Goal: Task Accomplishment & Management: Manage account settings

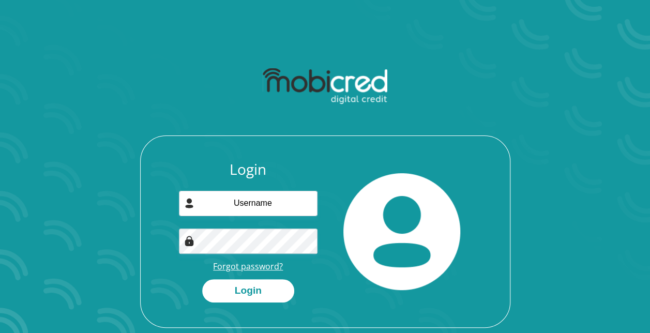
click at [242, 266] on link "Forgot password?" at bounding box center [248, 266] width 70 height 11
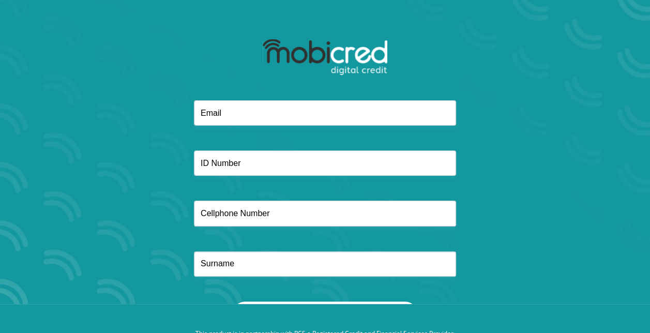
scroll to position [59, 0]
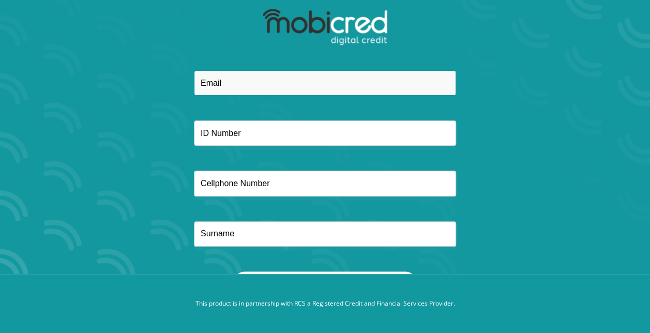
click at [238, 87] on input "email" at bounding box center [325, 82] width 262 height 25
type input "dave.mcleavy@weareinfinitypower.com"
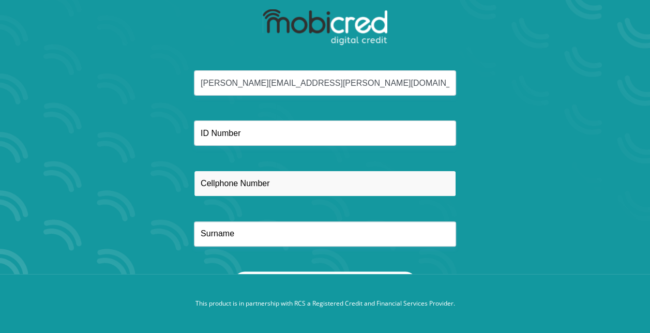
type input "0834688966"
type input "mcleavy"
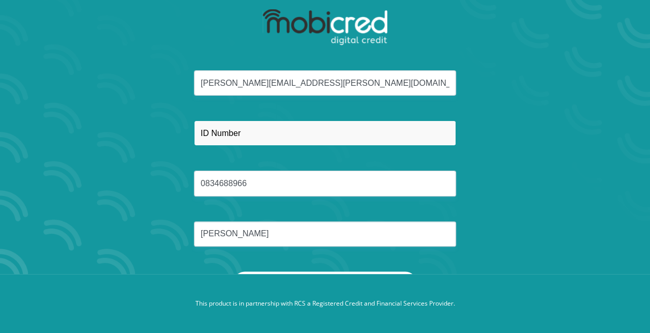
click at [253, 135] on input "text" at bounding box center [325, 132] width 262 height 25
type input "6903135109089"
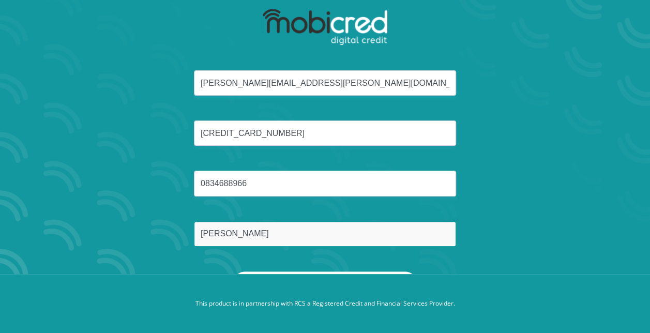
click at [201, 234] on input "mcleavy" at bounding box center [325, 233] width 262 height 25
type input "david mcleavy"
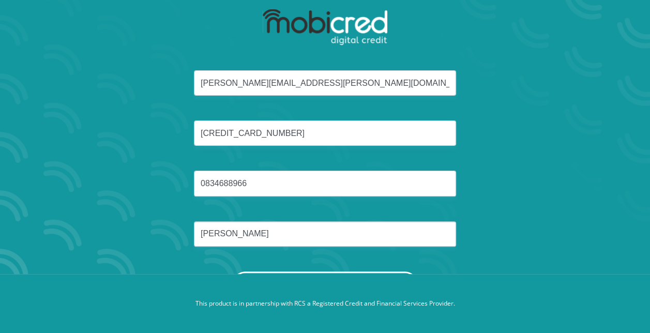
click at [323, 271] on button "Reset Password" at bounding box center [324, 282] width 183 height 23
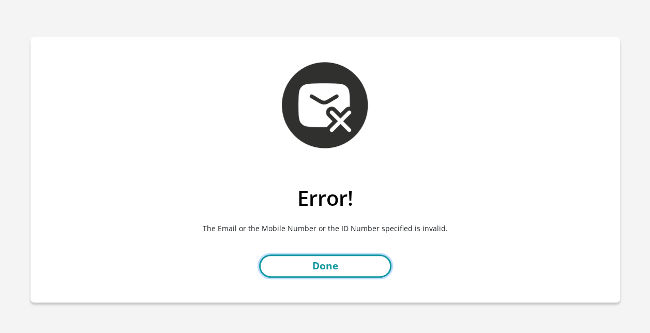
click at [326, 268] on link "Done" at bounding box center [325, 265] width 132 height 23
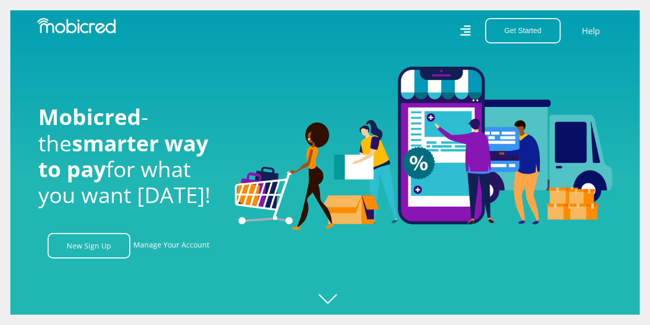
scroll to position [0, 737]
click at [153, 250] on link "Manage Your Account" at bounding box center [171, 245] width 76 height 25
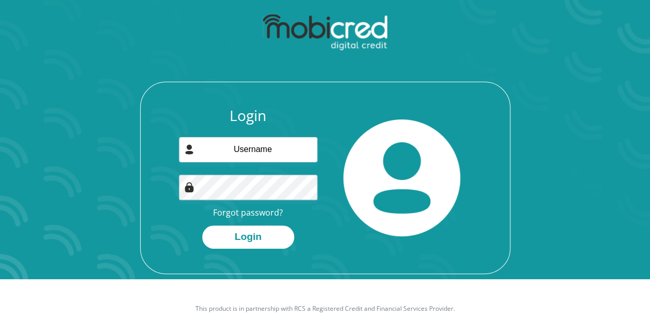
scroll to position [59, 0]
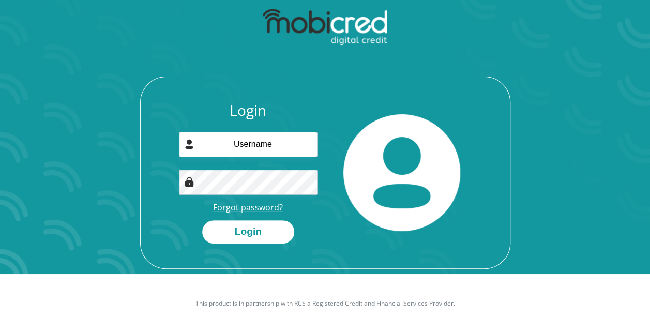
click at [242, 208] on link "Forgot password?" at bounding box center [248, 207] width 70 height 11
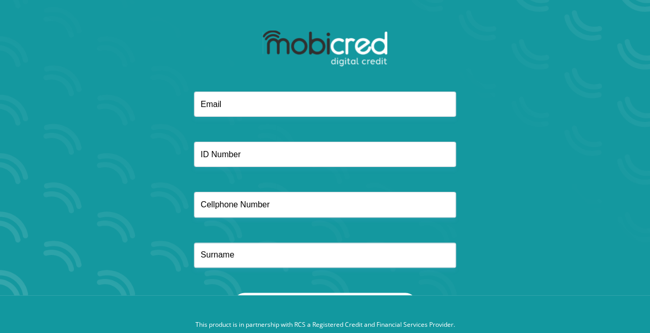
scroll to position [59, 0]
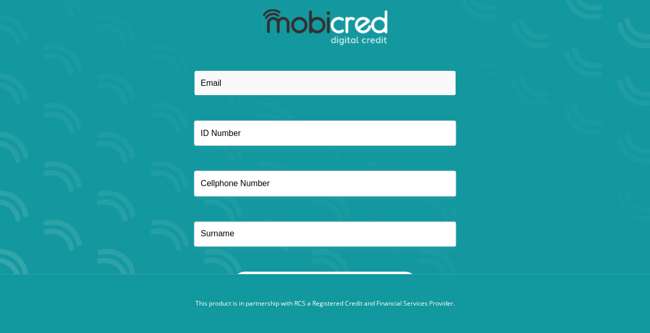
click at [277, 82] on input "email" at bounding box center [325, 82] width 262 height 25
type input "[PERSON_NAME][EMAIL_ADDRESS][PERSON_NAME][DOMAIN_NAME]"
type input "0834688966"
type input "[PERSON_NAME]"
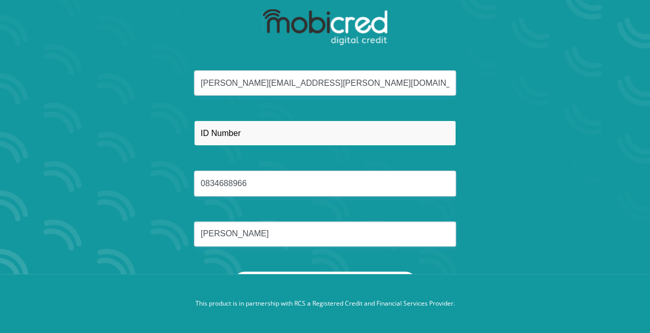
click at [269, 131] on input "text" at bounding box center [325, 132] width 262 height 25
type input "6903135109089"
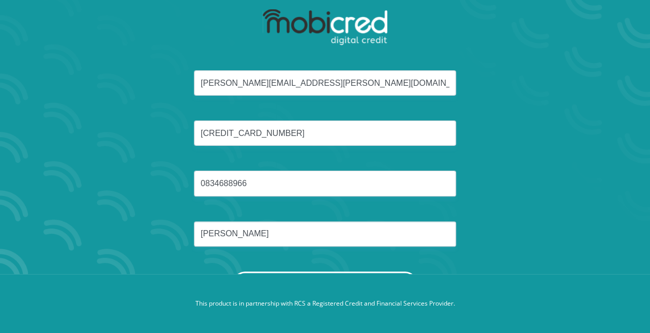
click at [308, 271] on button "Reset Password" at bounding box center [324, 282] width 183 height 23
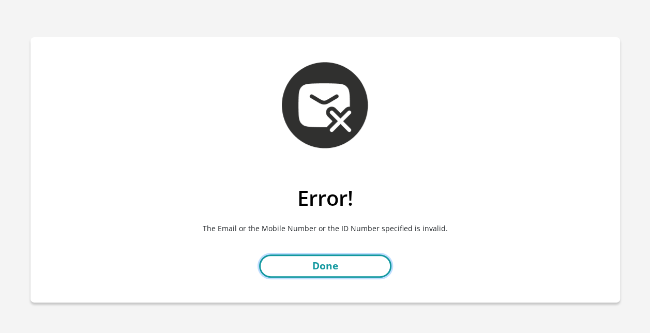
click at [330, 264] on link "Done" at bounding box center [325, 265] width 132 height 23
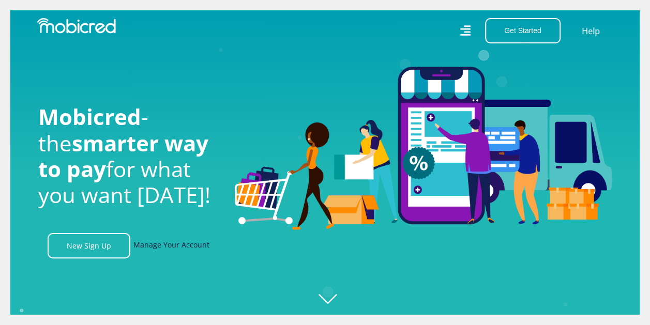
click at [149, 248] on link "Manage Your Account" at bounding box center [171, 245] width 76 height 25
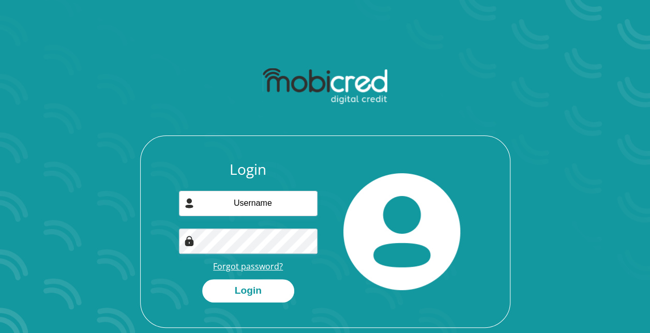
click at [249, 267] on link "Forgot password?" at bounding box center [248, 266] width 70 height 11
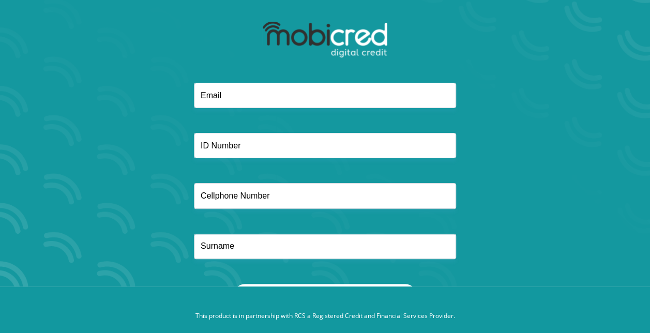
scroll to position [59, 0]
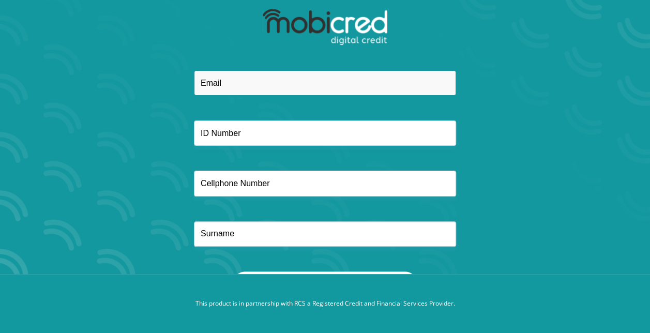
click at [264, 80] on input "email" at bounding box center [325, 82] width 262 height 25
type input "[PERSON_NAME][EMAIL_ADDRESS][PERSON_NAME][DOMAIN_NAME]"
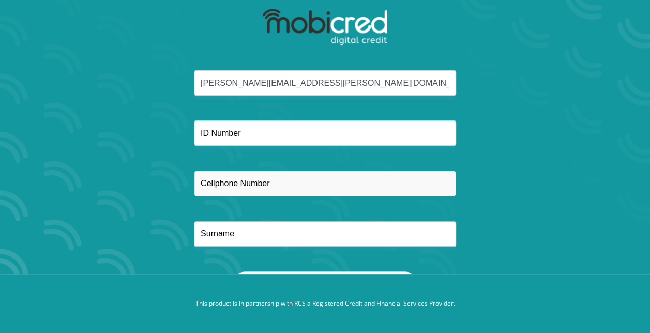
type input "0834688966"
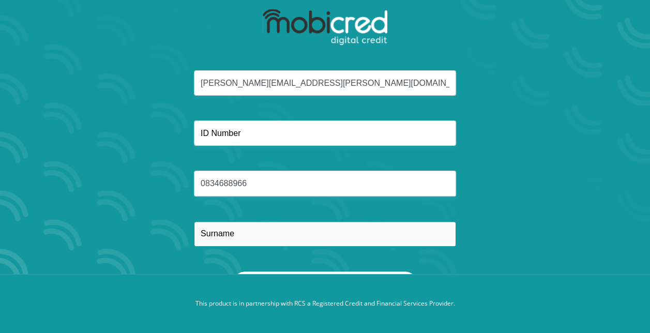
type input "david mcleavy"
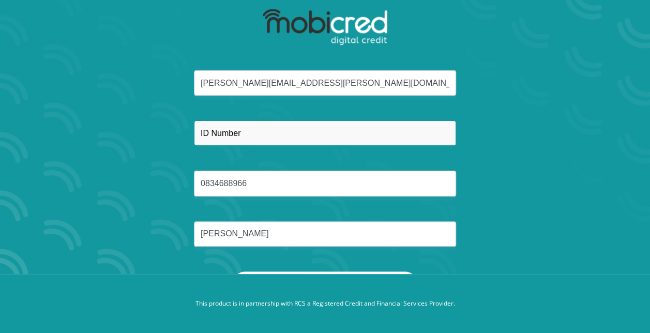
click at [266, 134] on input "text" at bounding box center [325, 132] width 262 height 25
type input "6903135109089"
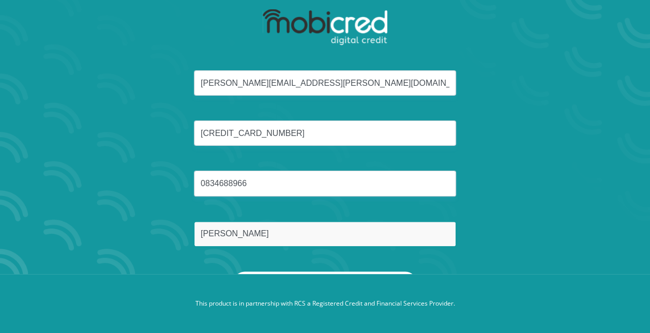
click at [225, 235] on input "david mcleavy" at bounding box center [325, 233] width 262 height 25
type input "mcleavy"
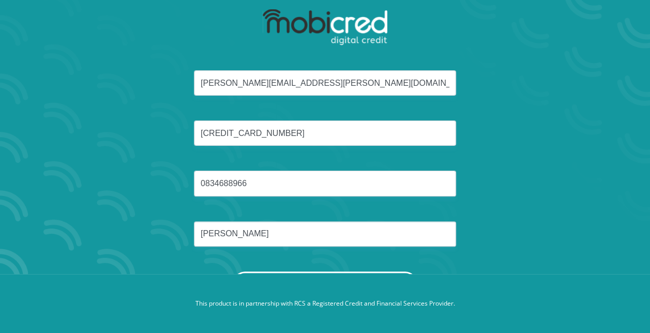
click at [320, 272] on button "Reset Password" at bounding box center [324, 282] width 183 height 23
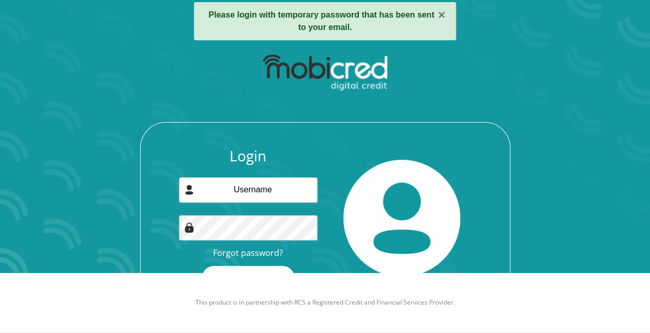
scroll to position [65, 0]
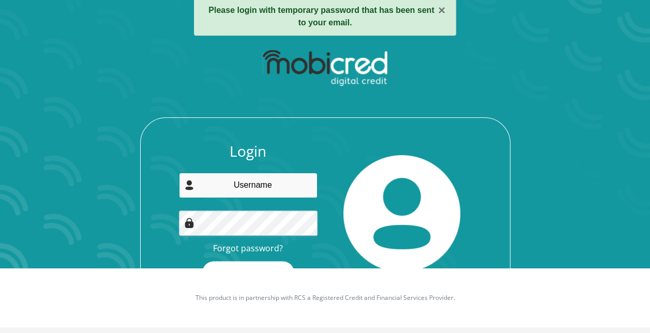
click at [244, 188] on input "email" at bounding box center [248, 185] width 139 height 25
type input "[PERSON_NAME][EMAIL_ADDRESS][PERSON_NAME][DOMAIN_NAME]"
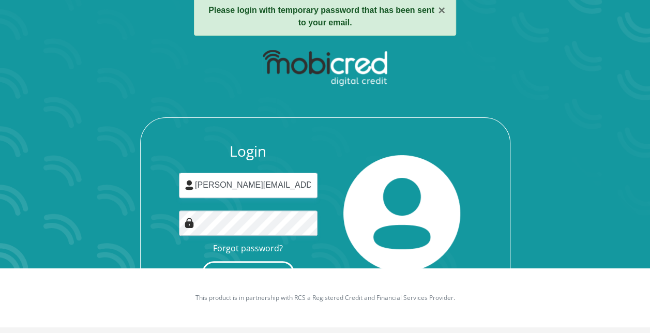
click at [268, 265] on button "Login" at bounding box center [248, 272] width 92 height 23
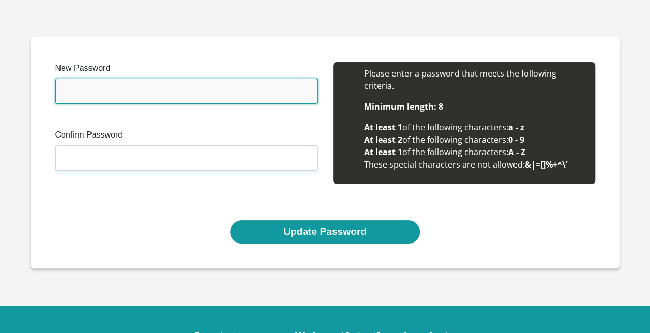
click at [128, 86] on input "New Password" at bounding box center [186, 91] width 262 height 25
click at [160, 90] on input "New Password" at bounding box center [186, 91] width 262 height 25
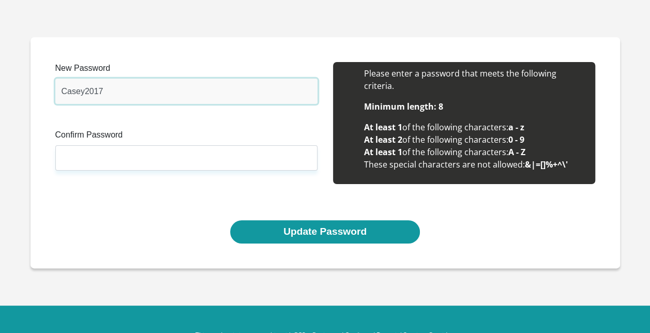
type input "Casey2017"
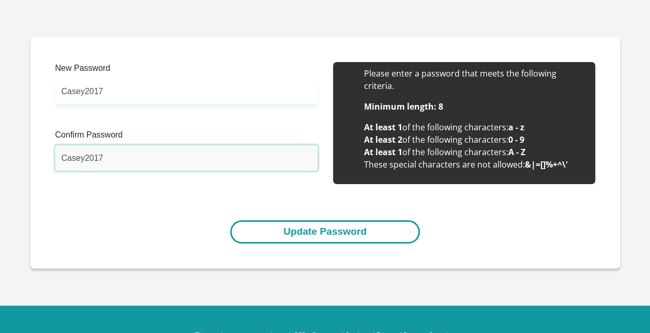
type input "Casey2017"
click at [291, 233] on button "Update Password" at bounding box center [325, 231] width 190 height 23
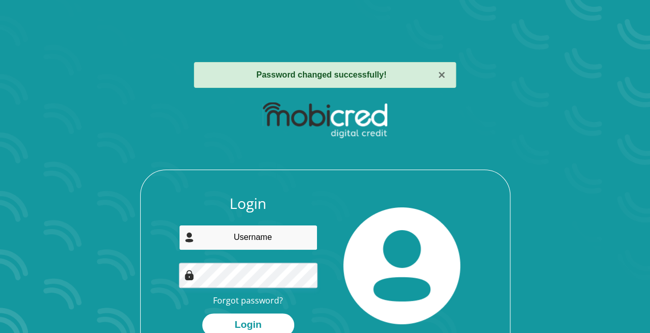
click at [264, 242] on input "email" at bounding box center [248, 237] width 139 height 25
type input "[PERSON_NAME][EMAIL_ADDRESS][PERSON_NAME][DOMAIN_NAME]"
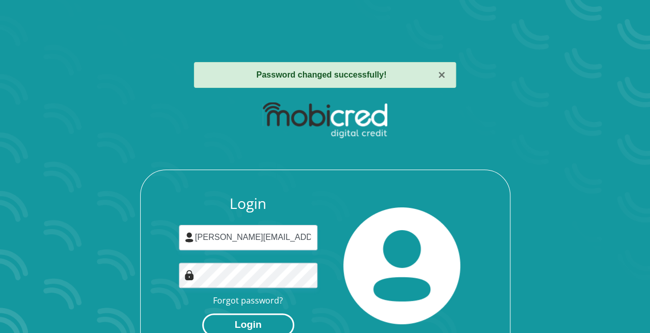
click at [247, 325] on button "Login" at bounding box center [248, 324] width 92 height 23
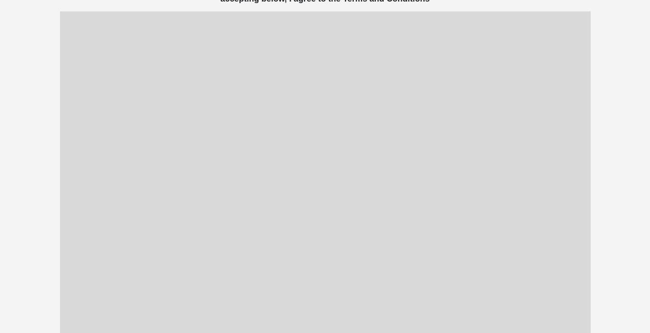
scroll to position [198, 0]
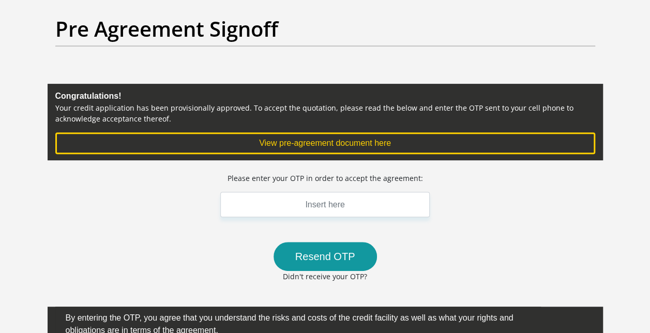
scroll to position [134, 0]
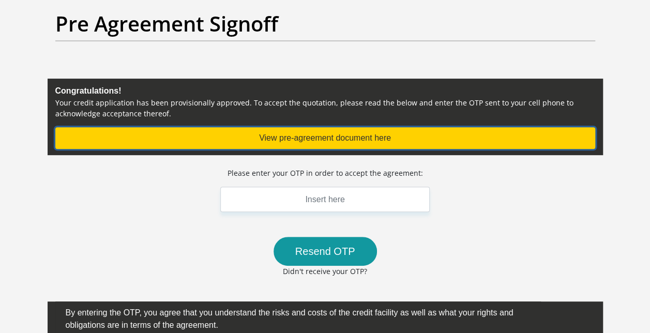
click at [316, 141] on button "View pre-agreement document here" at bounding box center [325, 138] width 540 height 22
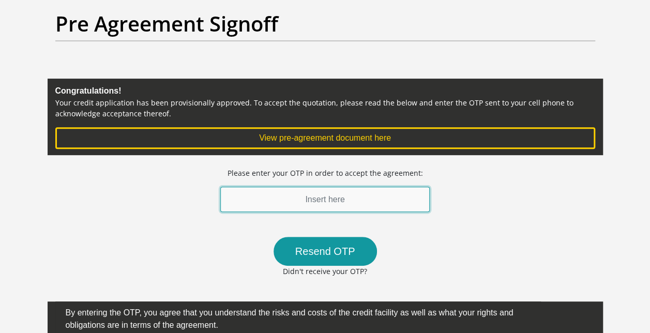
click at [315, 197] on input "text" at bounding box center [325, 199] width 210 height 25
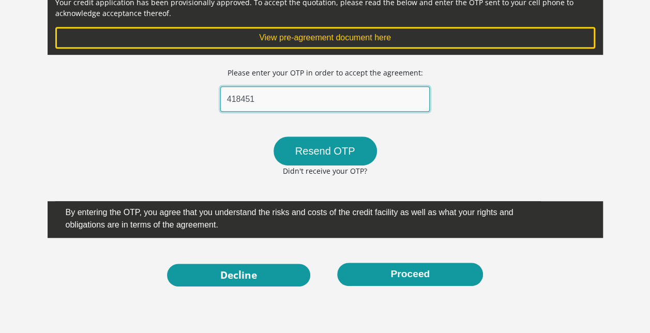
scroll to position [238, 0]
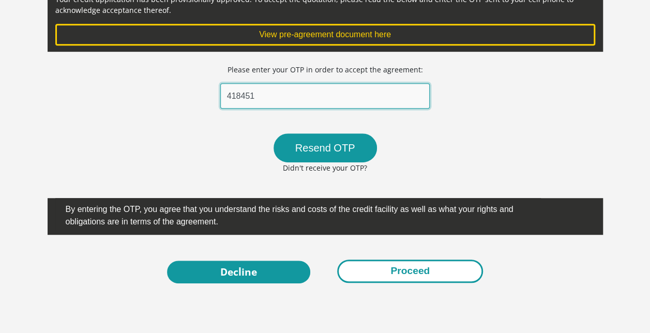
type input "418451"
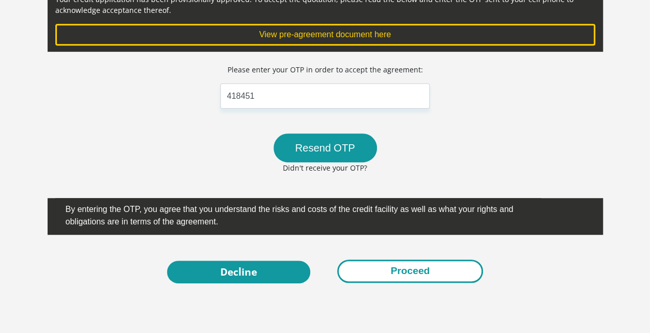
click at [414, 267] on button "Proceed" at bounding box center [410, 270] width 146 height 23
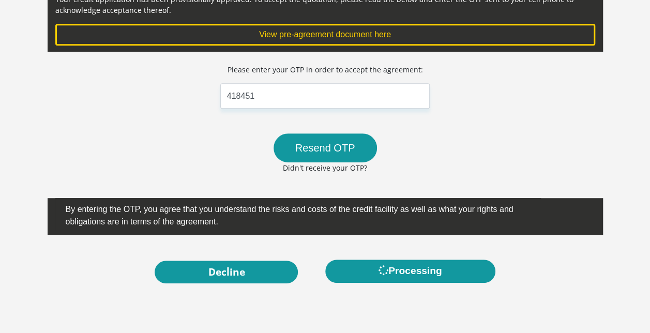
scroll to position [0, 0]
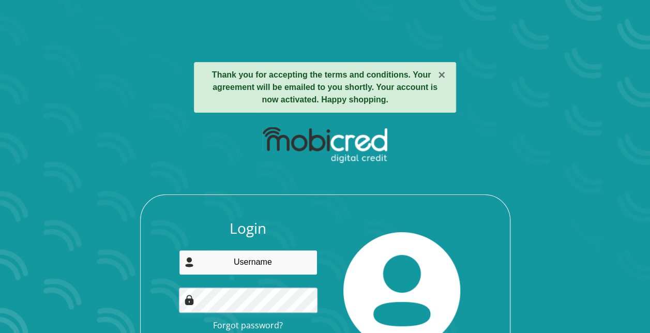
click at [239, 260] on input "email" at bounding box center [248, 262] width 139 height 25
type input "dave.mcleavy@weareinfinitypower.com"
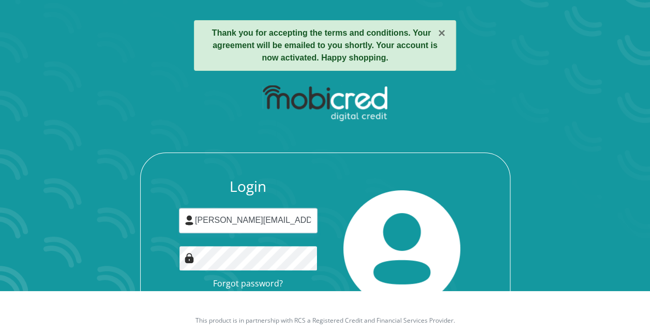
scroll to position [77, 0]
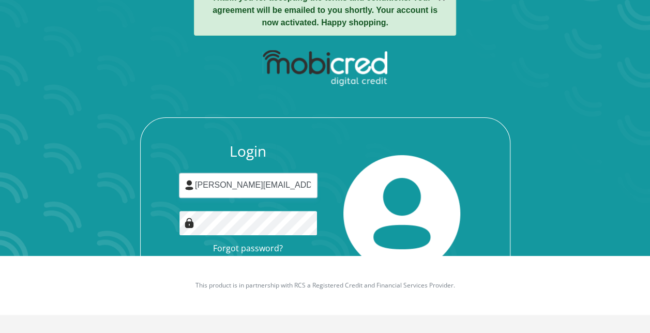
click at [202, 261] on button "Login" at bounding box center [248, 272] width 92 height 23
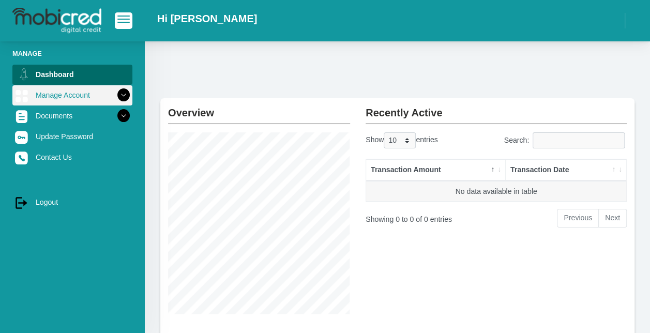
click at [85, 95] on link "Manage Account" at bounding box center [72, 95] width 120 height 20
